Goal: Task Accomplishment & Management: Manage account settings

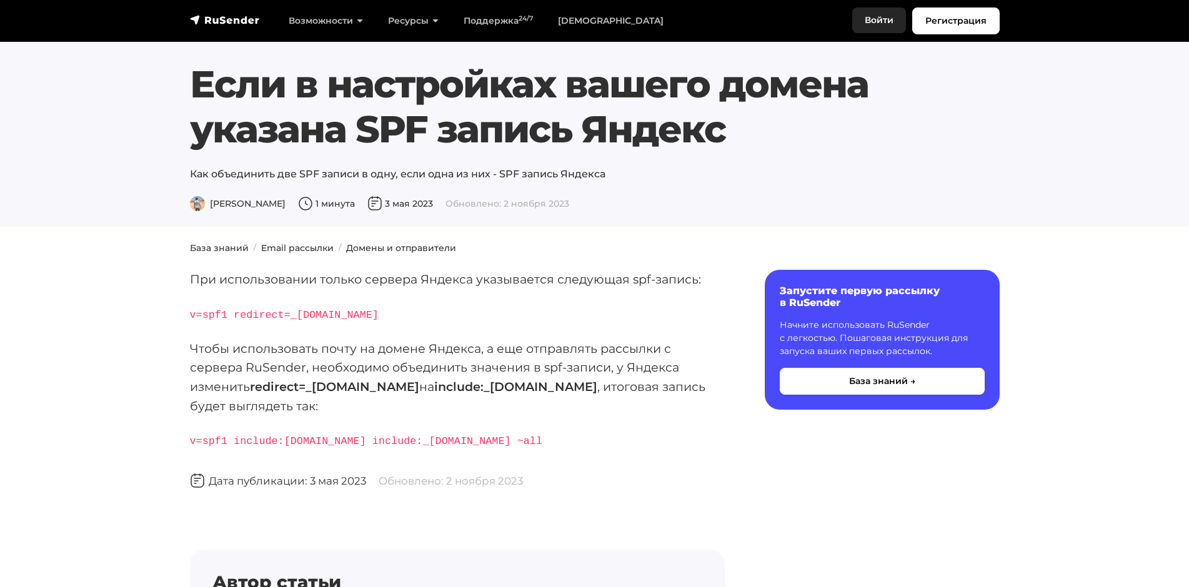
click at [883, 20] on link "Войти" at bounding box center [879, 20] width 54 height 26
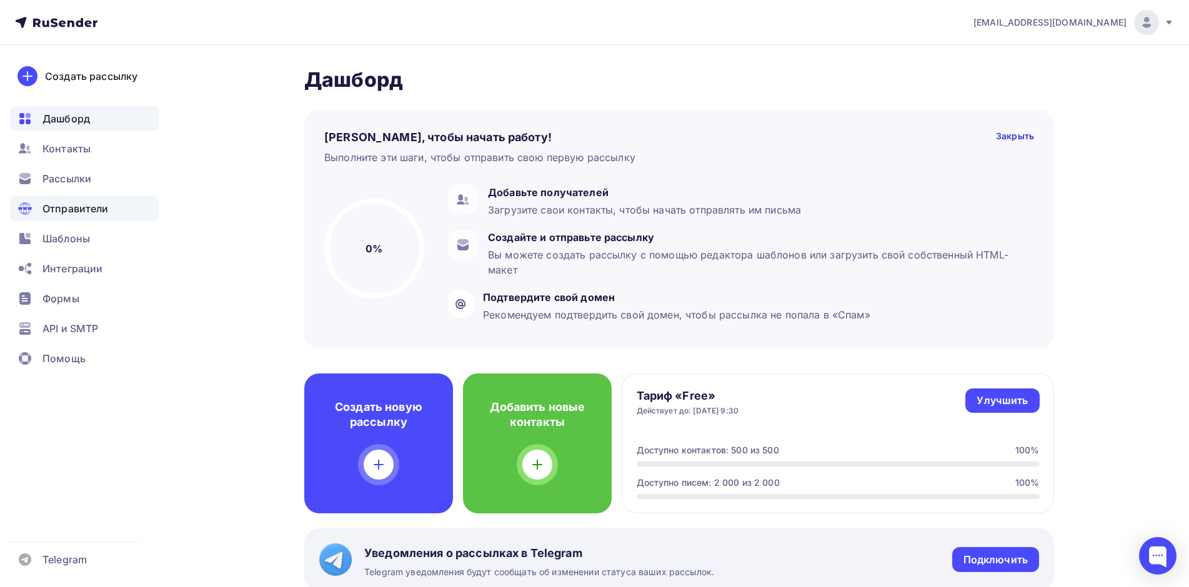
click at [124, 204] on div "Отправители" at bounding box center [84, 208] width 149 height 25
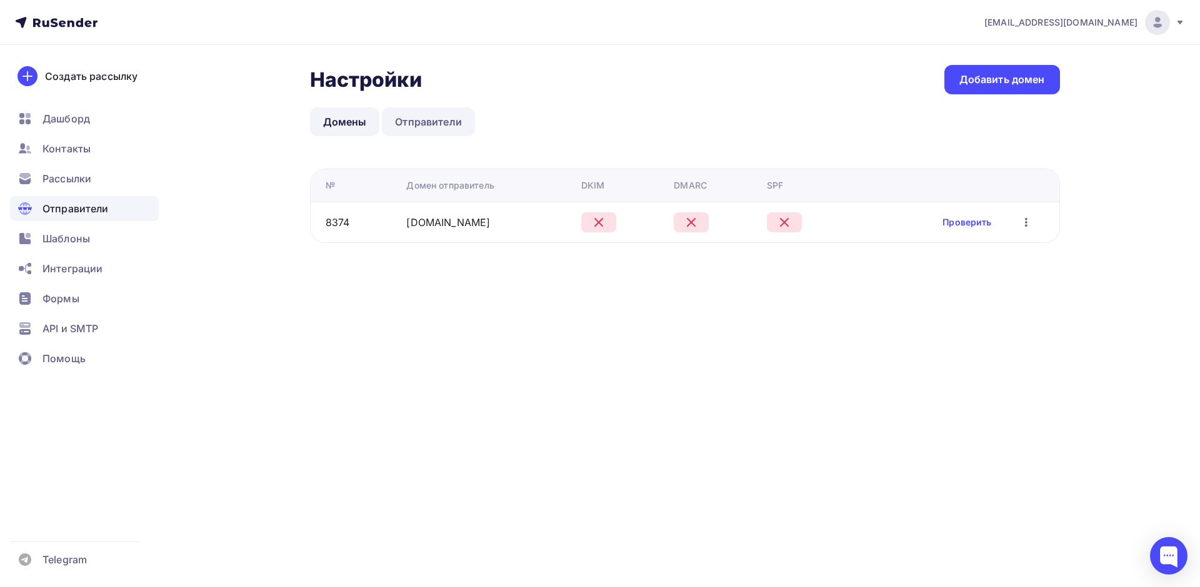
click at [438, 114] on link "Отправители" at bounding box center [428, 121] width 93 height 29
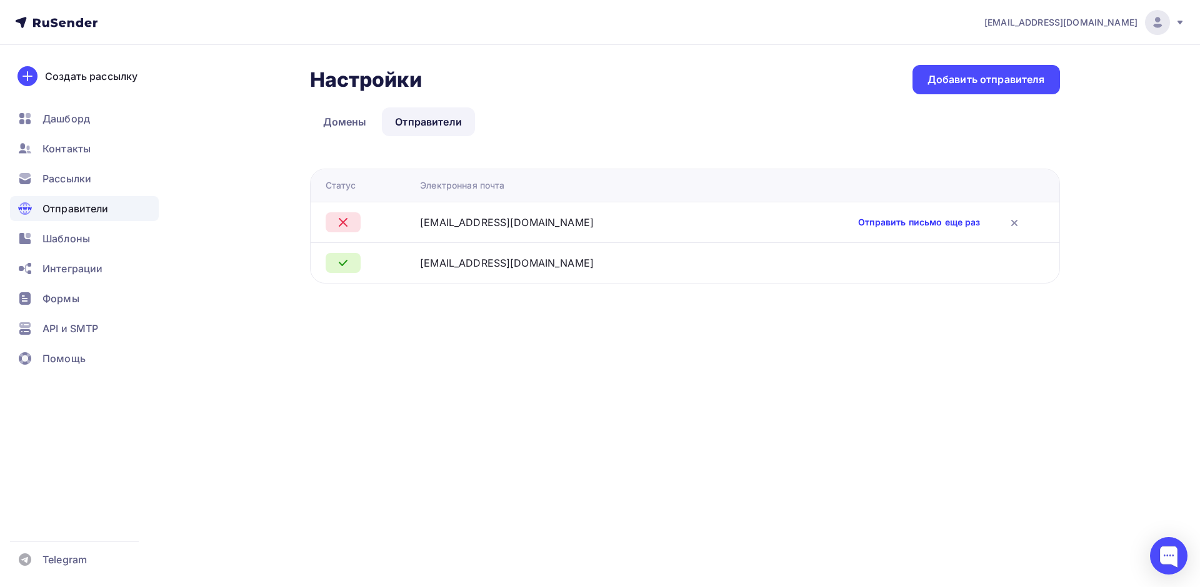
click at [877, 224] on link "Отправить письмо еще раз" at bounding box center [919, 222] width 122 height 12
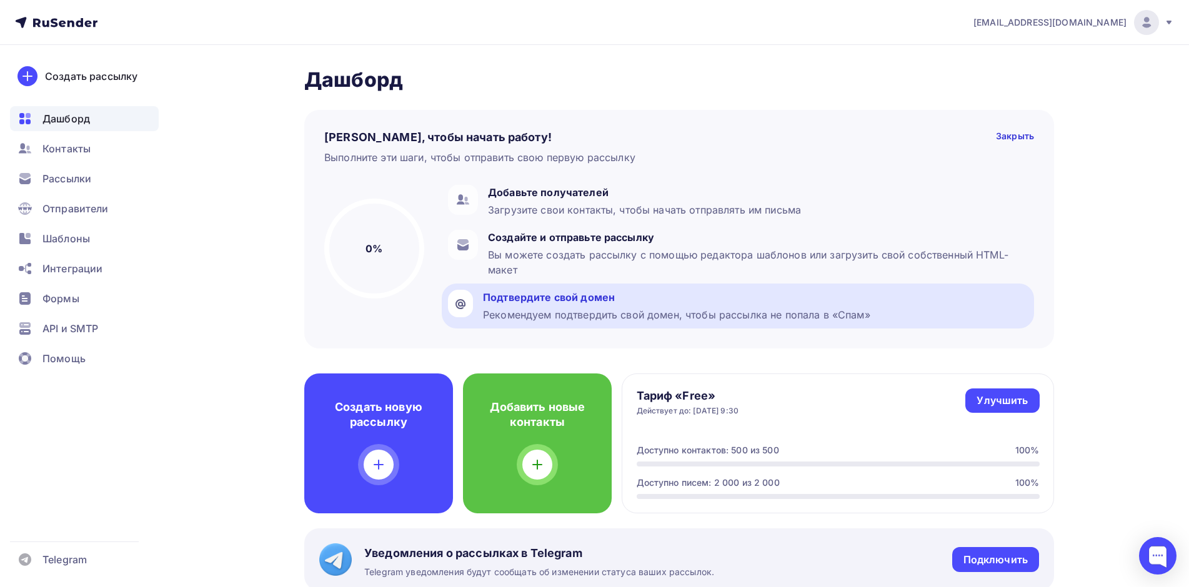
click at [502, 304] on div "Подтвердите свой домен" at bounding box center [676, 297] width 387 height 15
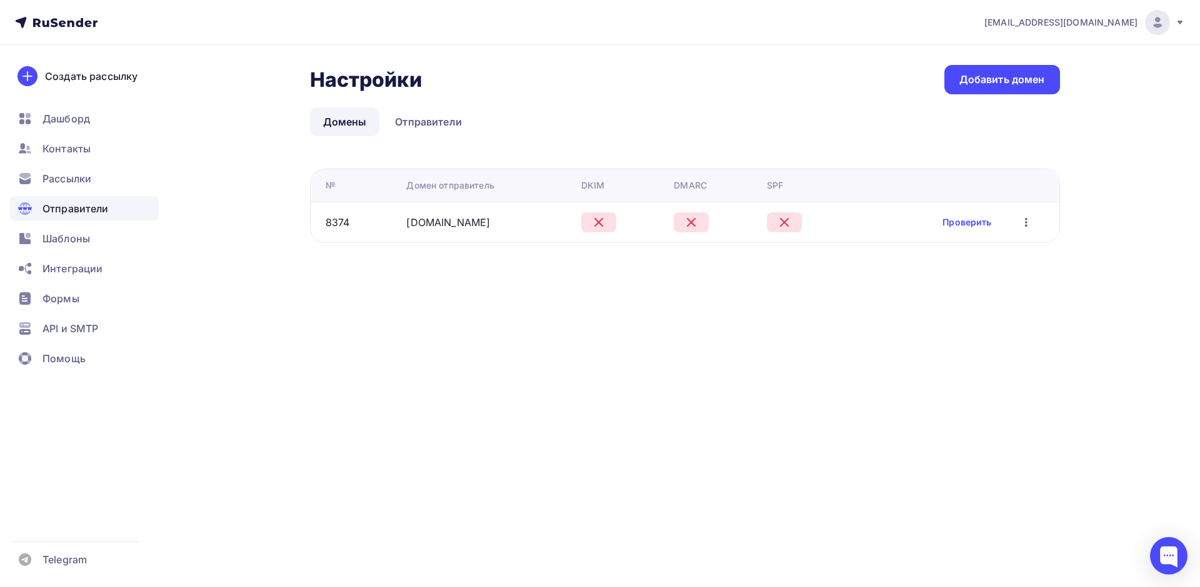
click at [606, 217] on icon at bounding box center [598, 222] width 15 height 15
click at [1030, 220] on icon "button" at bounding box center [1025, 222] width 15 height 15
click at [967, 257] on div "Редактировать" at bounding box center [966, 254] width 120 height 15
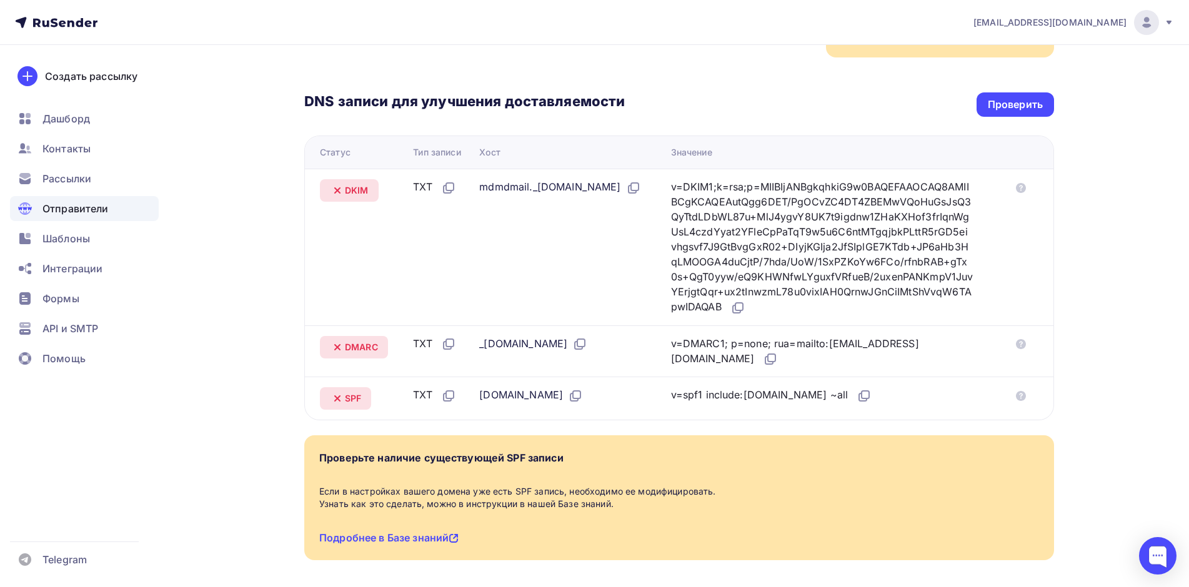
scroll to position [304, 0]
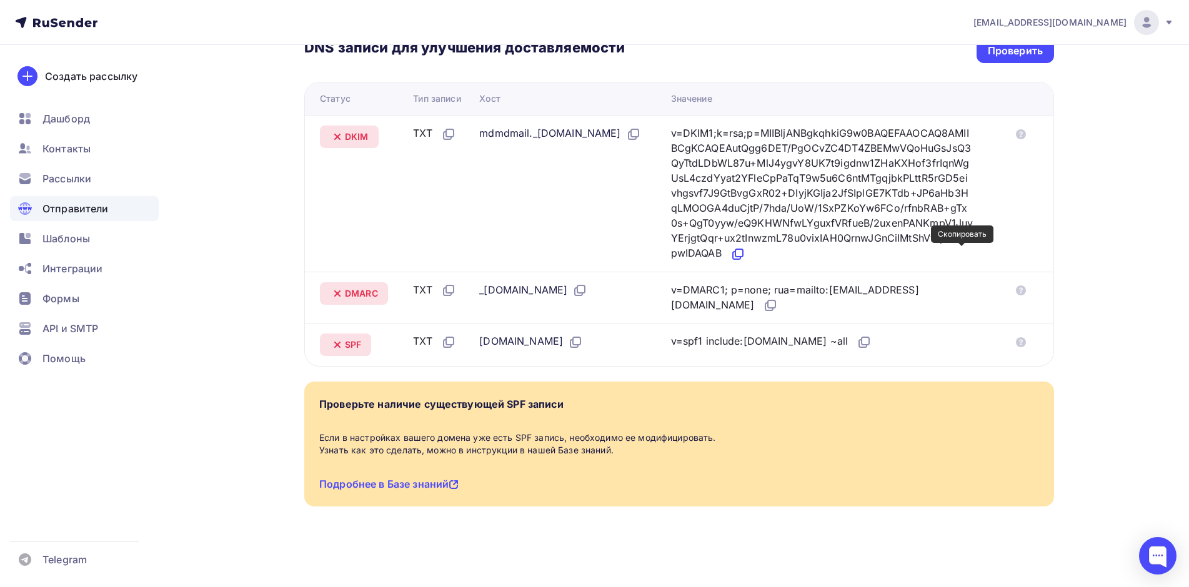
click at [743, 254] on icon at bounding box center [738, 252] width 7 height 7
click at [388, 476] on div "Проверьте наличие существующей SPF записи Если в настройках вашего домена уже е…" at bounding box center [679, 444] width 750 height 125
click at [391, 482] on link "Подробнее в Базе знаний" at bounding box center [388, 484] width 139 height 12
click at [778, 304] on icon at bounding box center [770, 305] width 15 height 15
drag, startPoint x: 473, startPoint y: 295, endPoint x: 508, endPoint y: 294, distance: 35.0
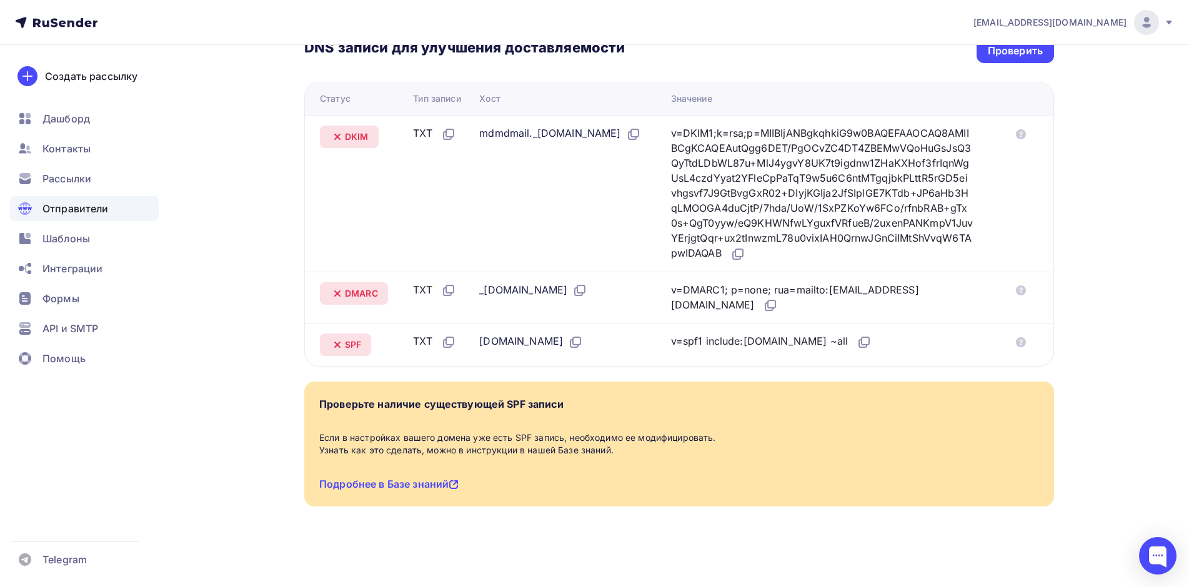
click at [508, 294] on td "_dmarc.tomez-company.com" at bounding box center [569, 298] width 191 height 52
copy div "_dmarc"
click at [745, 252] on icon at bounding box center [737, 254] width 15 height 15
drag, startPoint x: 475, startPoint y: 134, endPoint x: 583, endPoint y: 136, distance: 107.5
click at [583, 136] on div "mdmdmail._domainkey.tomez-company.com" at bounding box center [559, 134] width 161 height 16
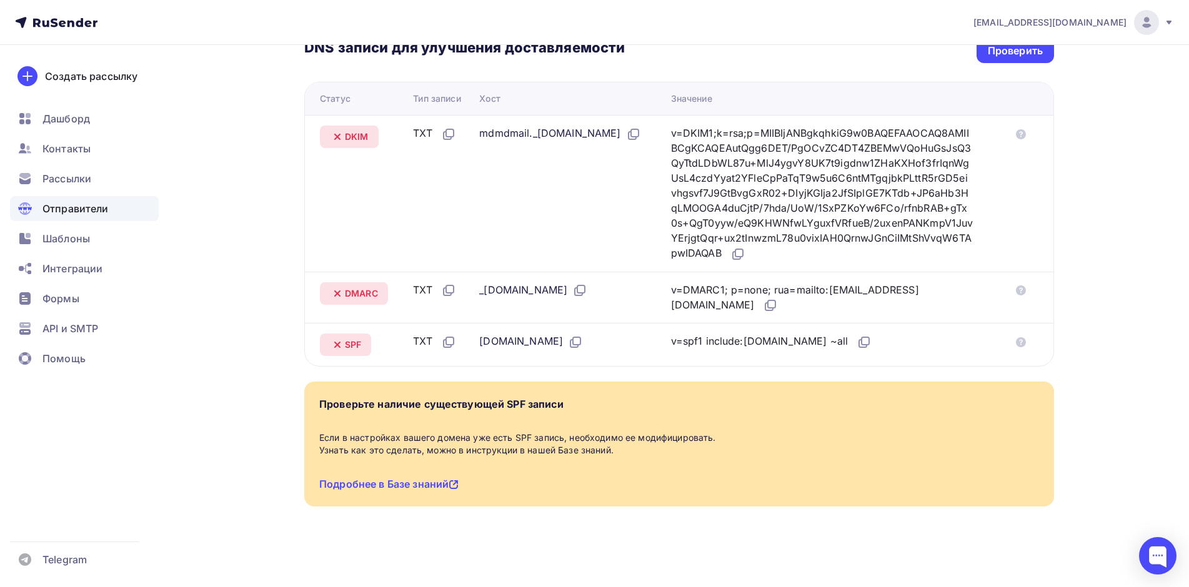
copy div "mdmdmail._domainkey"
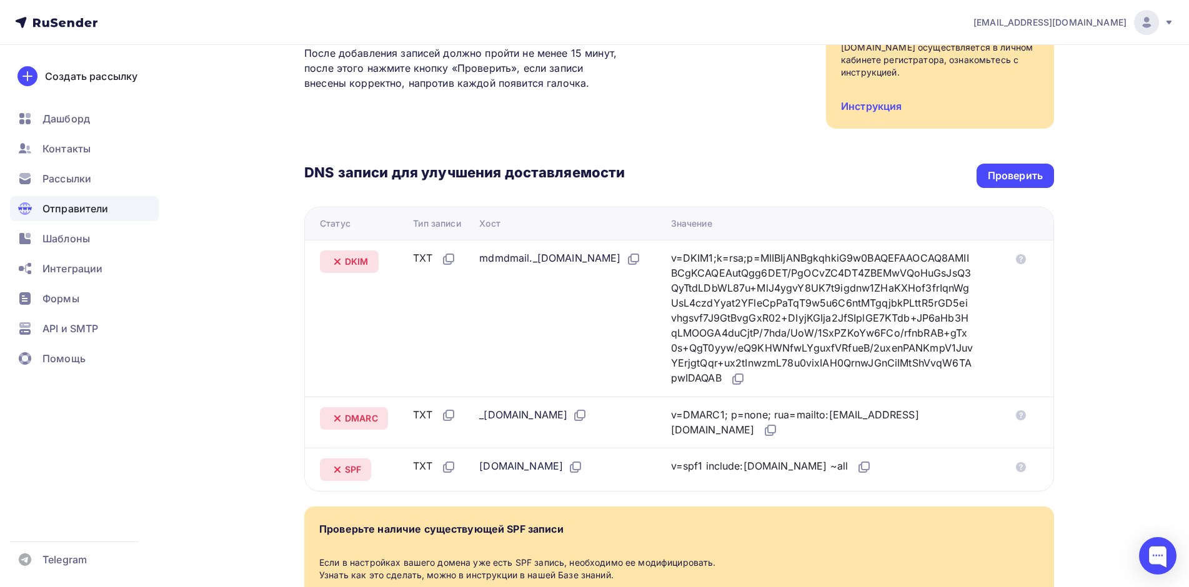
scroll to position [116, 0]
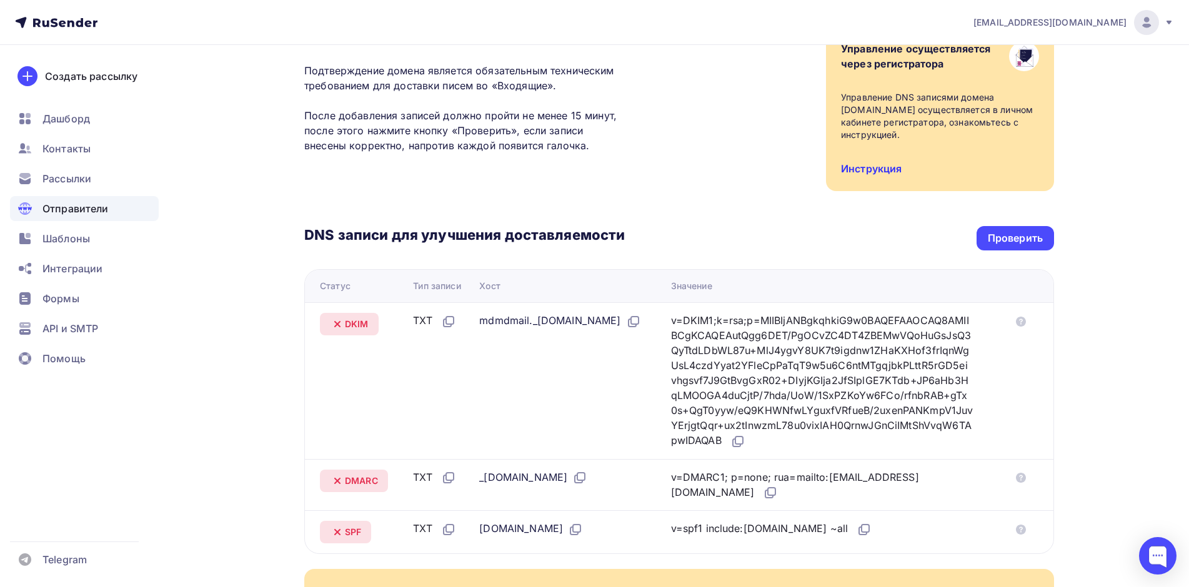
click at [882, 166] on link "Инструкция" at bounding box center [871, 168] width 61 height 12
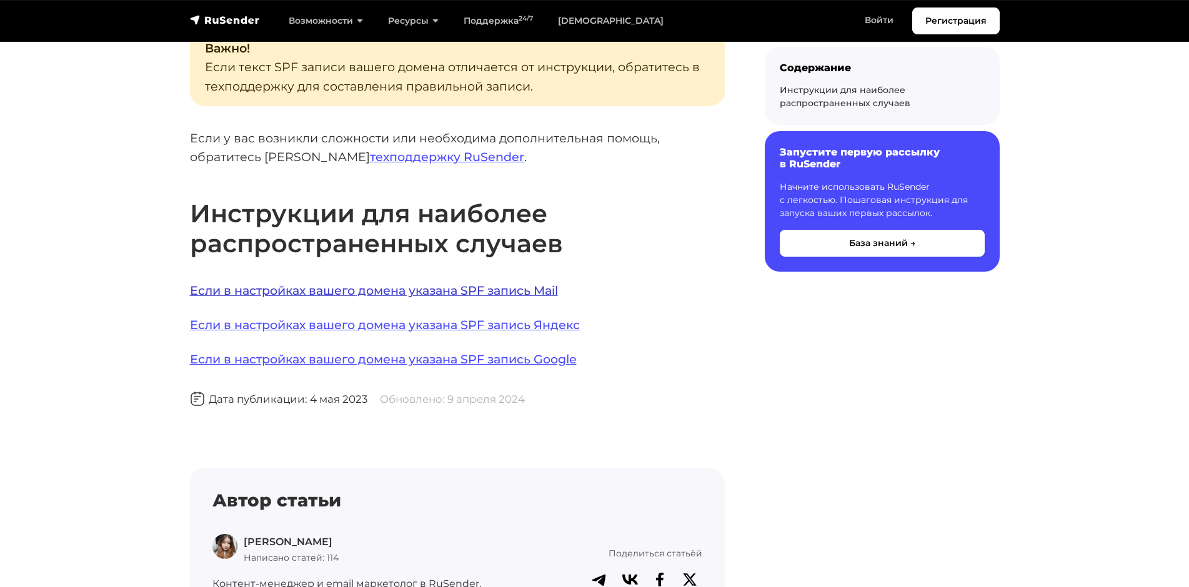
scroll to position [687, 0]
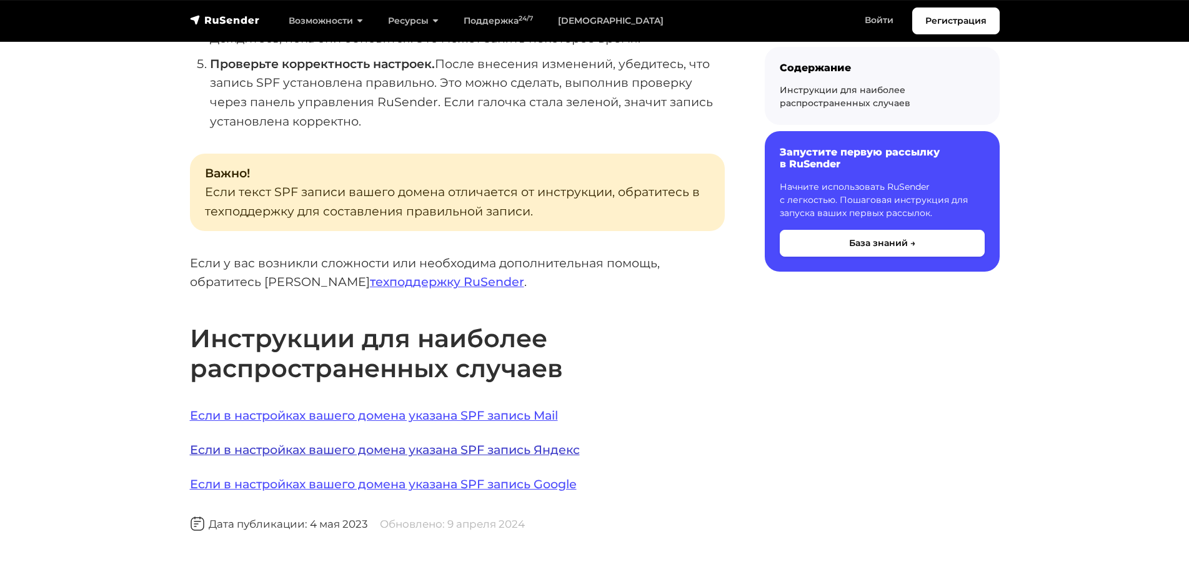
click at [504, 442] on link "Если в настройках вашего домена указана SPF запись Яндекс" at bounding box center [385, 449] width 390 height 15
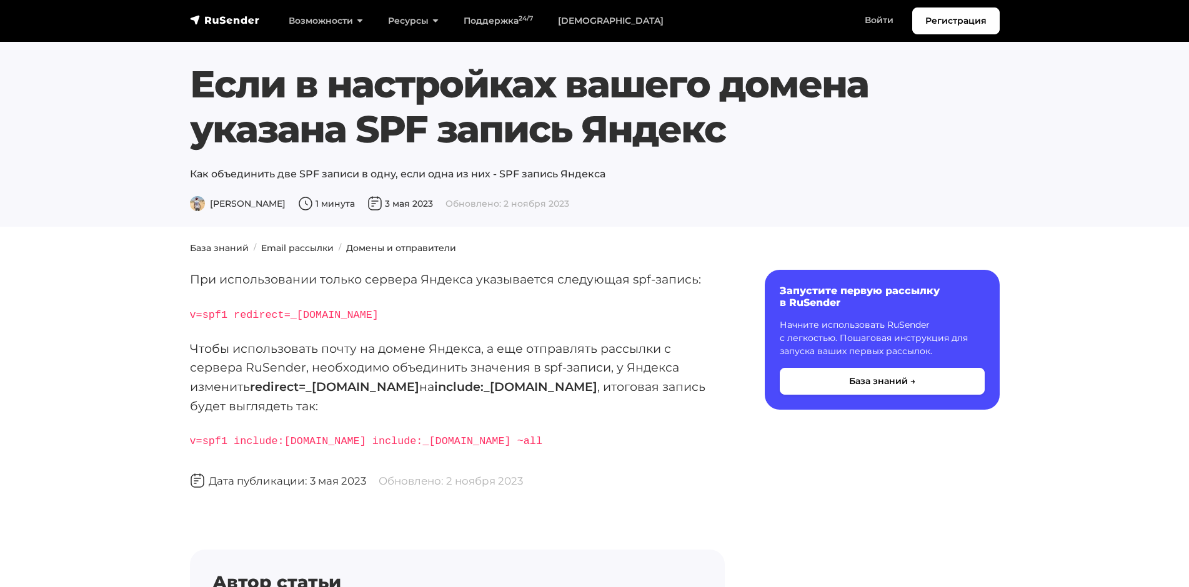
scroll to position [62, 0]
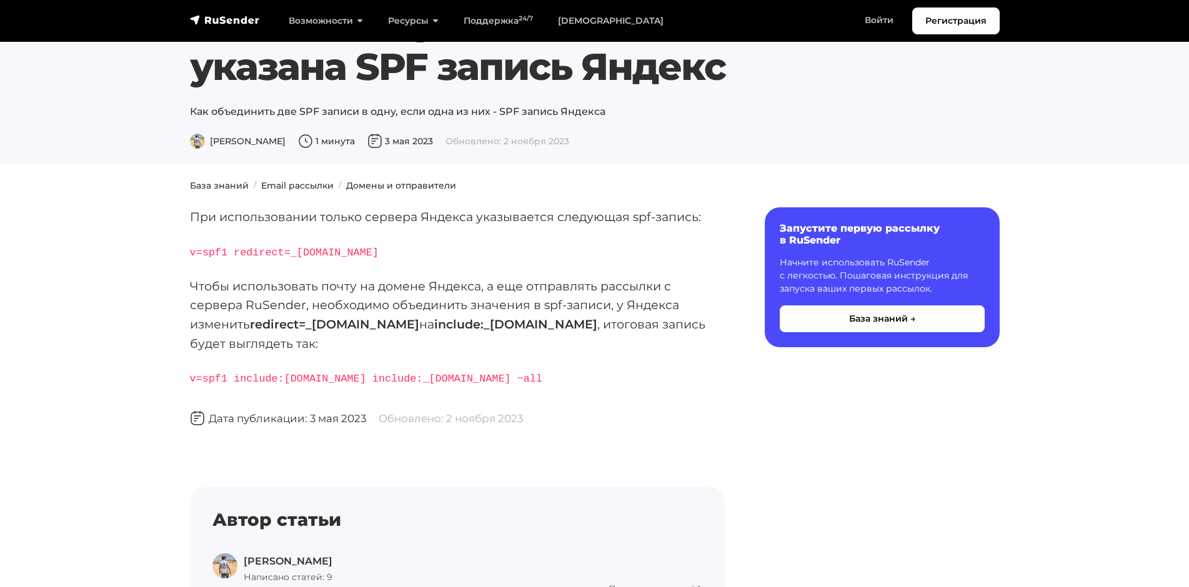
drag, startPoint x: 520, startPoint y: 377, endPoint x: 534, endPoint y: 384, distance: 15.7
click at [534, 384] on p "v=spf1 include:rsndr.ru include:_spf.yandex.net ~all" at bounding box center [457, 378] width 535 height 20
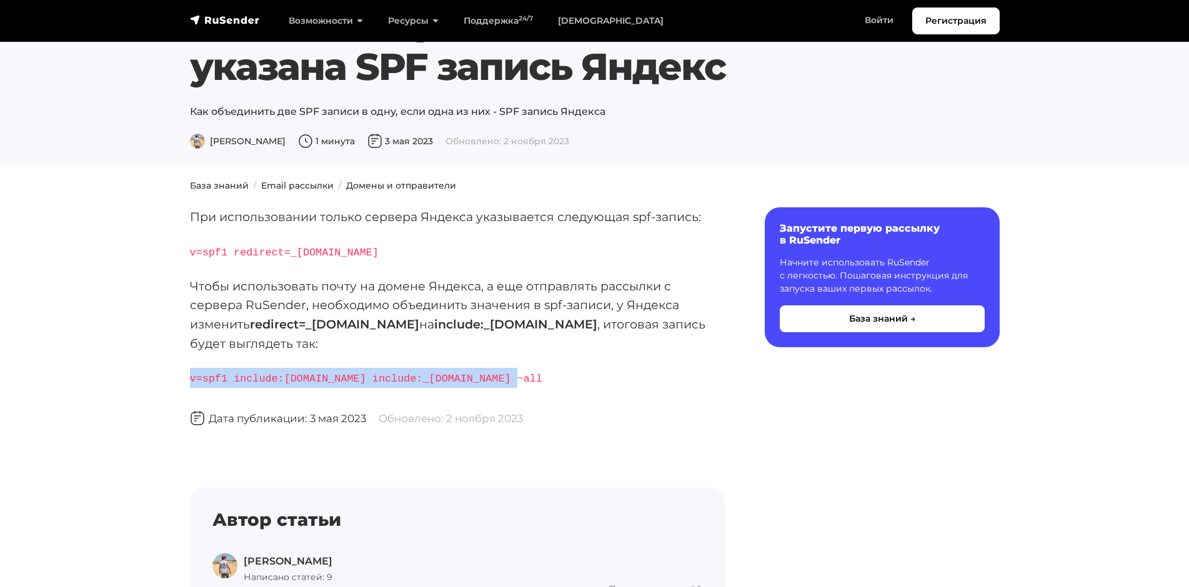
drag, startPoint x: 532, startPoint y: 385, endPoint x: 180, endPoint y: 382, distance: 352.4
click at [180, 382] on section "База знаний Email рассылки Домены и отправители При использовании только сервер…" at bounding box center [594, 451] width 1189 height 545
copy code "v=spf1 include:rsndr.ru include:_spf.yandex.net ~all"
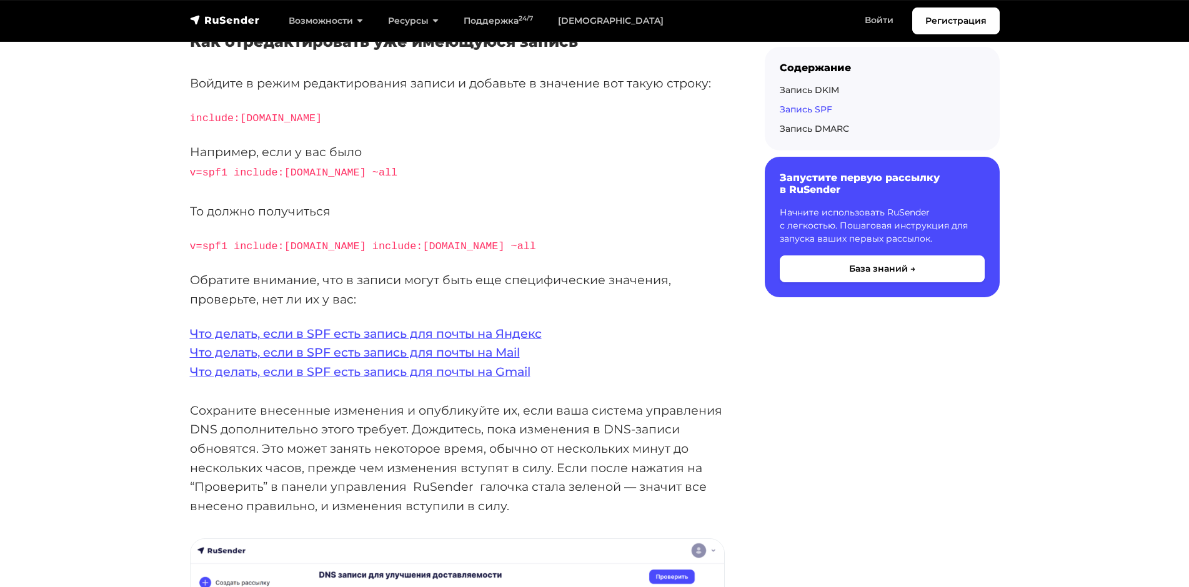
scroll to position [2499, 0]
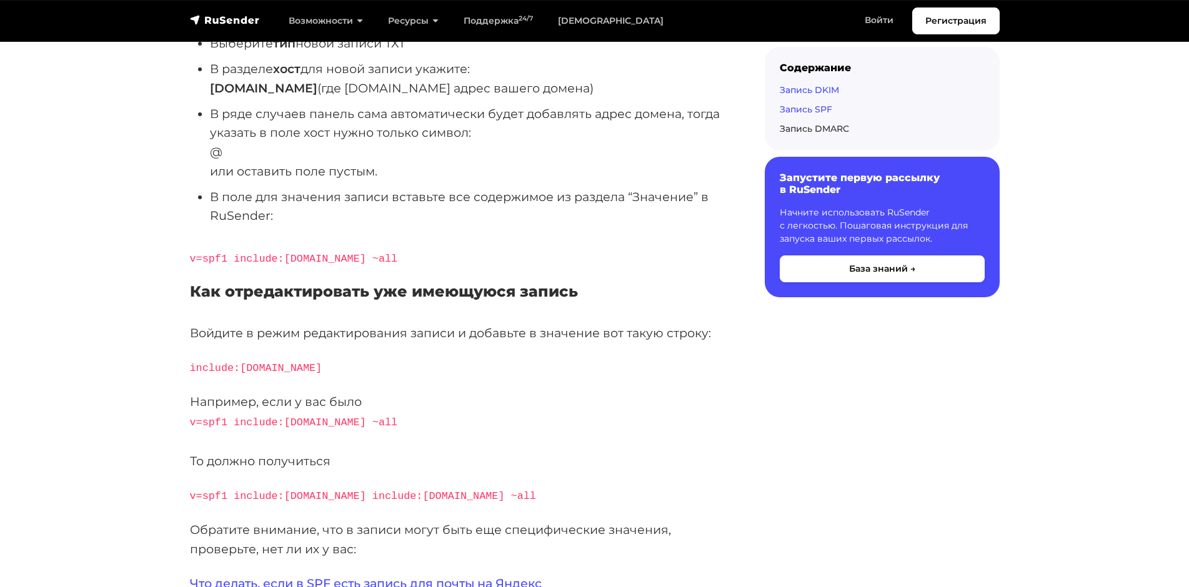
click at [798, 87] on link "Запись DKIM" at bounding box center [809, 89] width 59 height 11
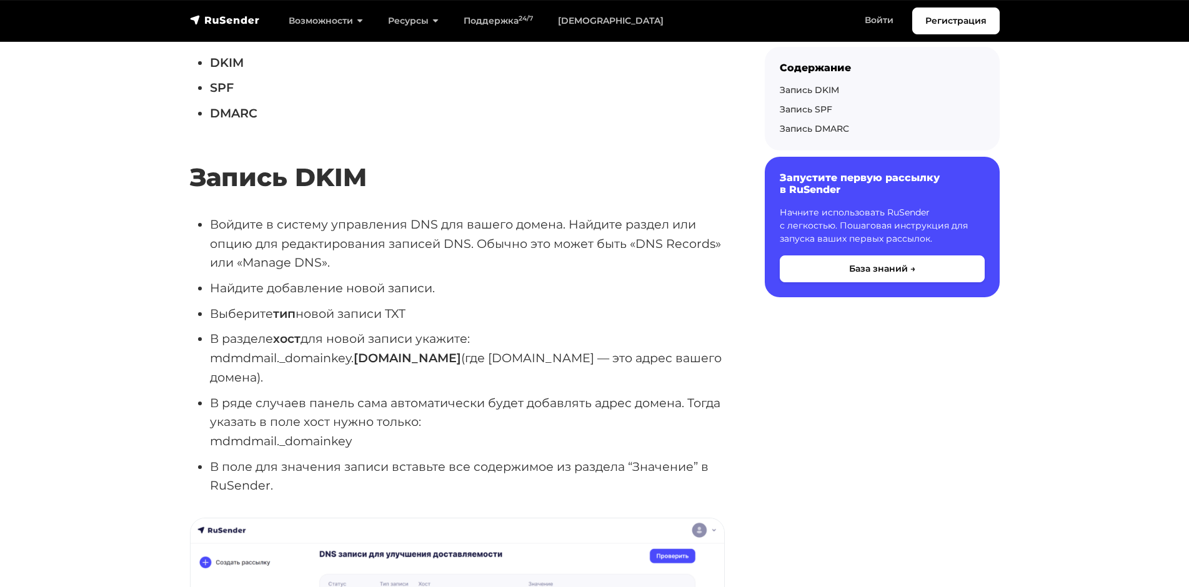
scroll to position [815, 0]
